Goal: Task Accomplishment & Management: Manage account settings

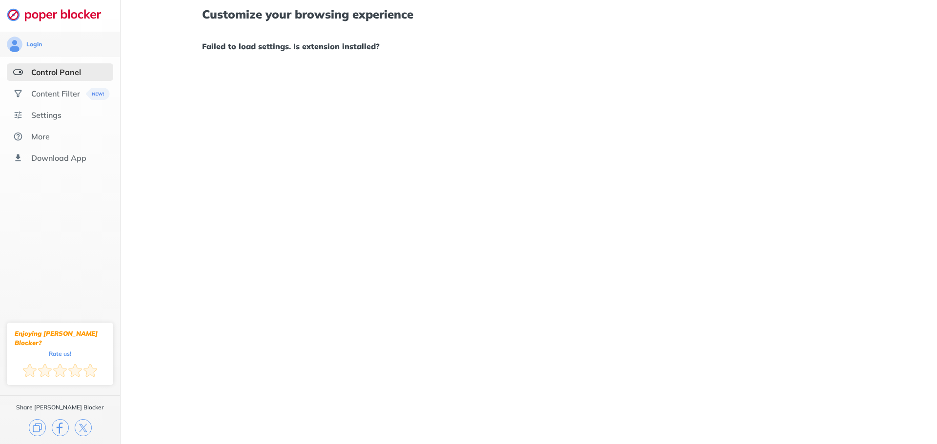
click at [353, 46] on h1 "Failed to load settings. Is extension installed?" at bounding box center [528, 46] width 653 height 13
click at [50, 121] on div "Settings" at bounding box center [60, 115] width 106 height 18
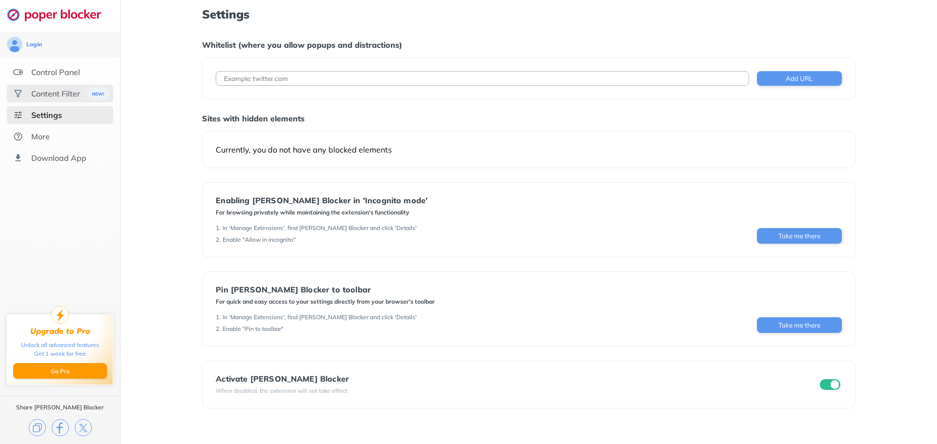
click at [66, 94] on div "Content Filter" at bounding box center [55, 94] width 49 height 10
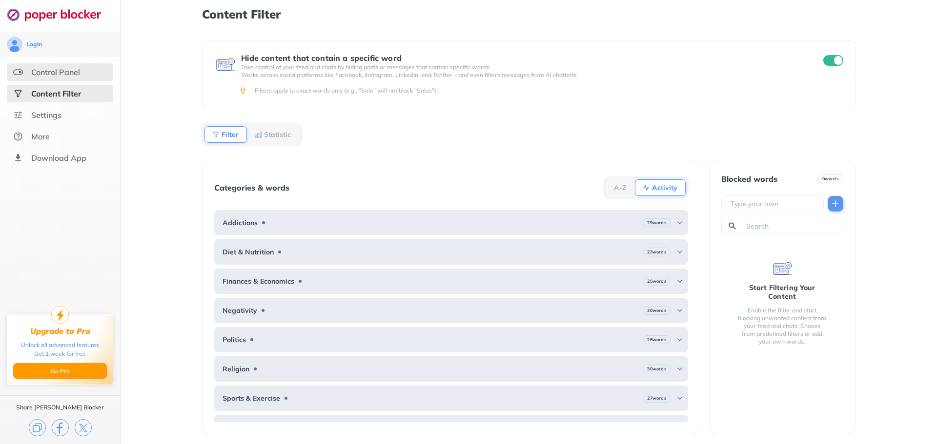
click at [71, 73] on div "Control Panel" at bounding box center [55, 72] width 49 height 10
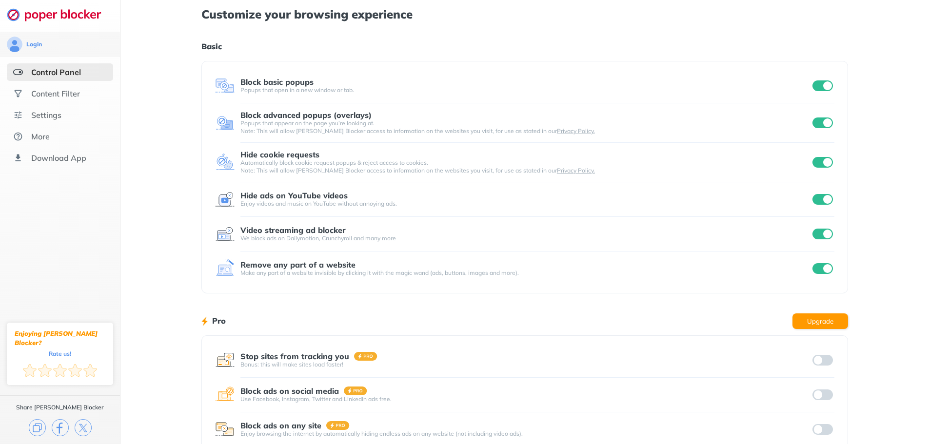
scroll to position [60, 0]
